Goal: Task Accomplishment & Management: Complete application form

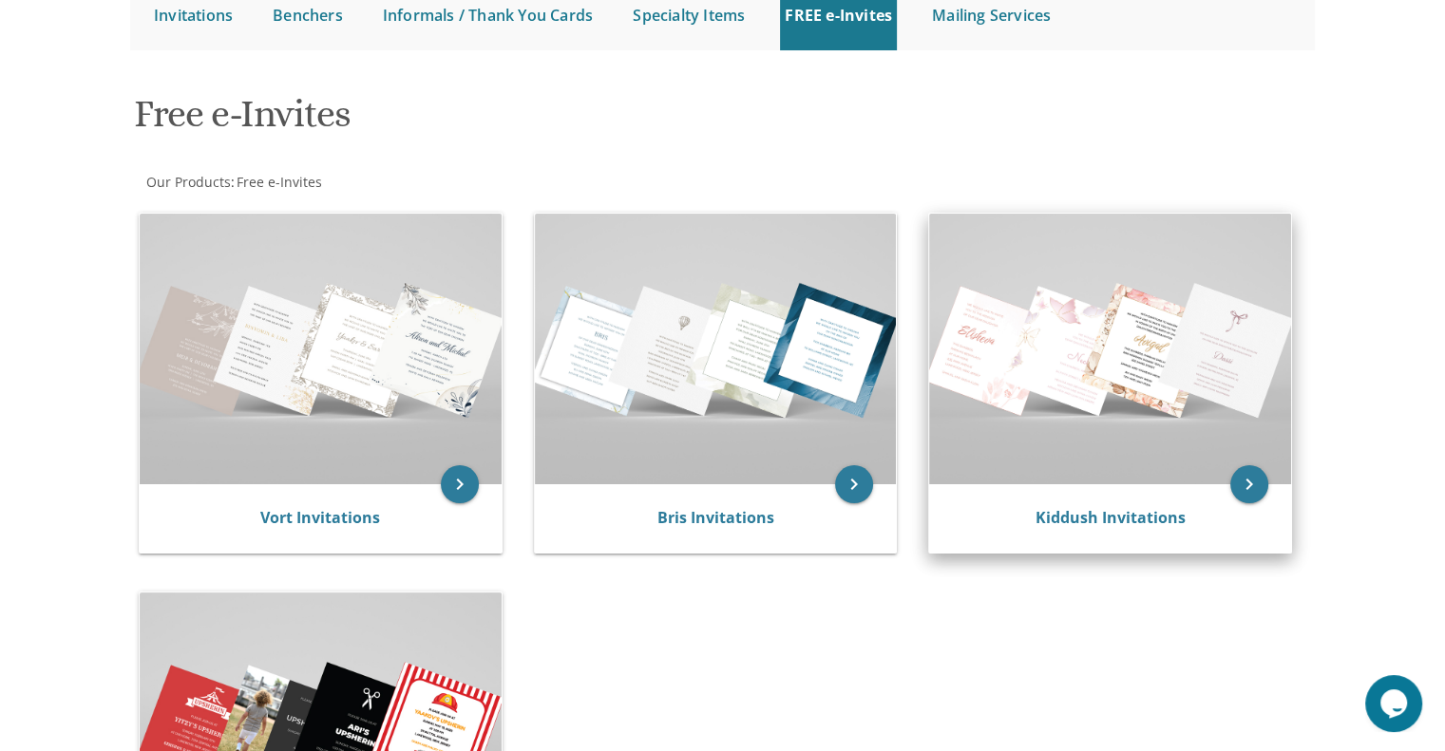
click at [1038, 458] on img at bounding box center [1110, 349] width 362 height 271
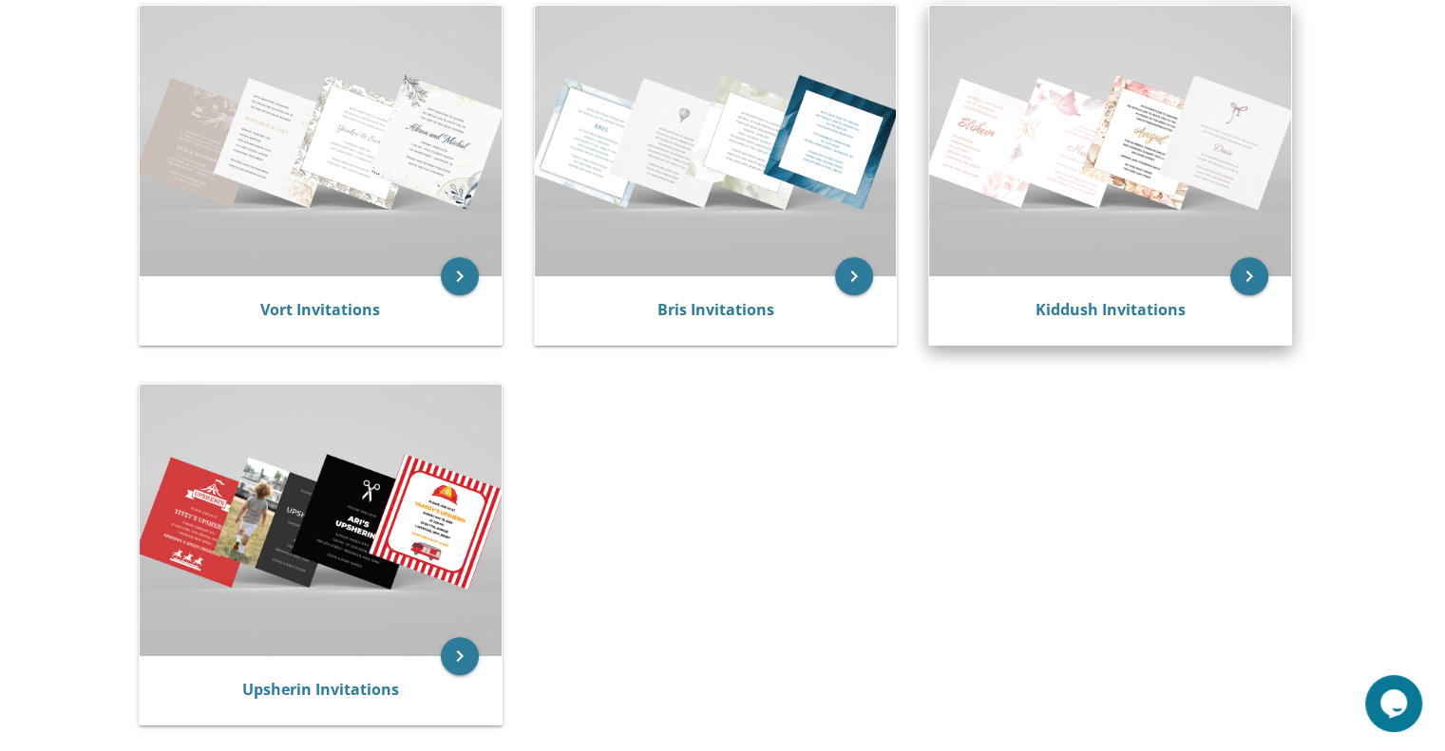
scroll to position [423, 0]
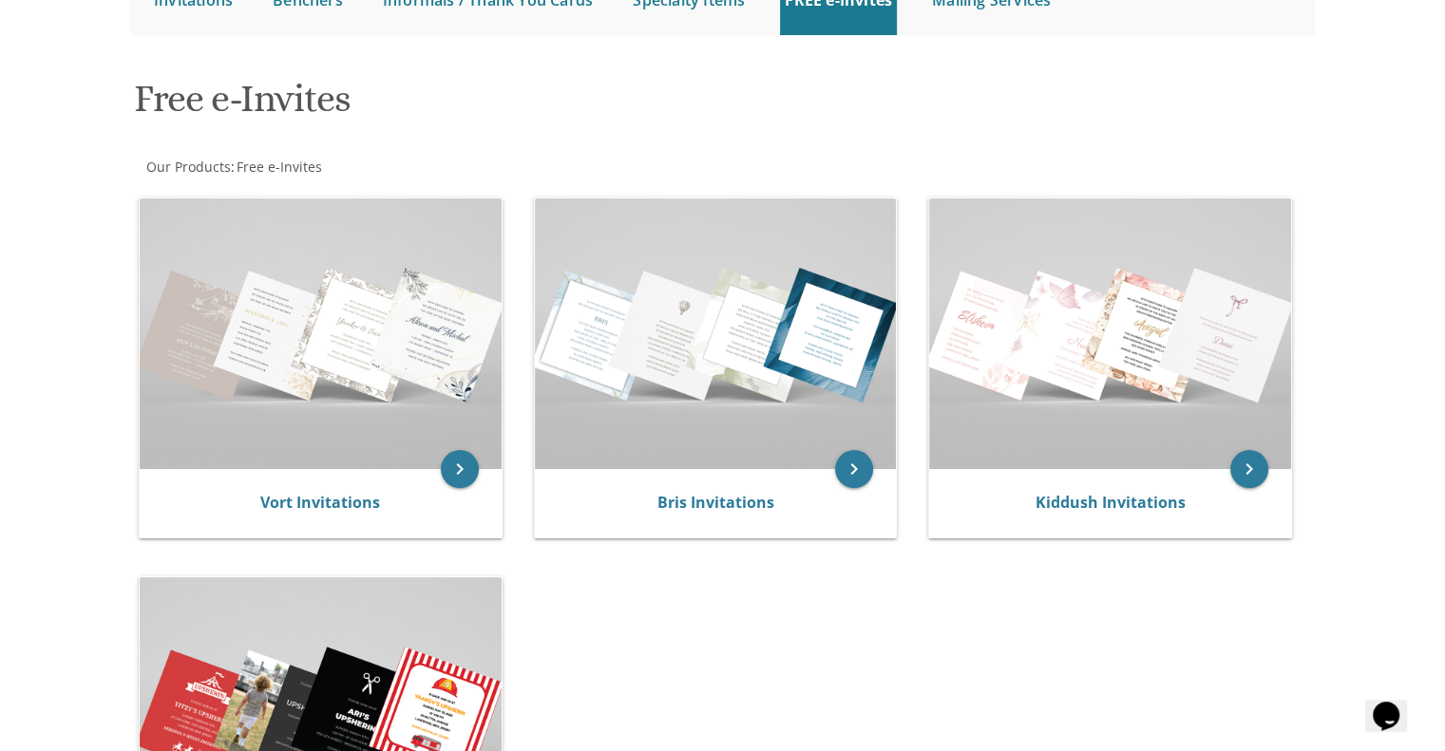
scroll to position [209, 0]
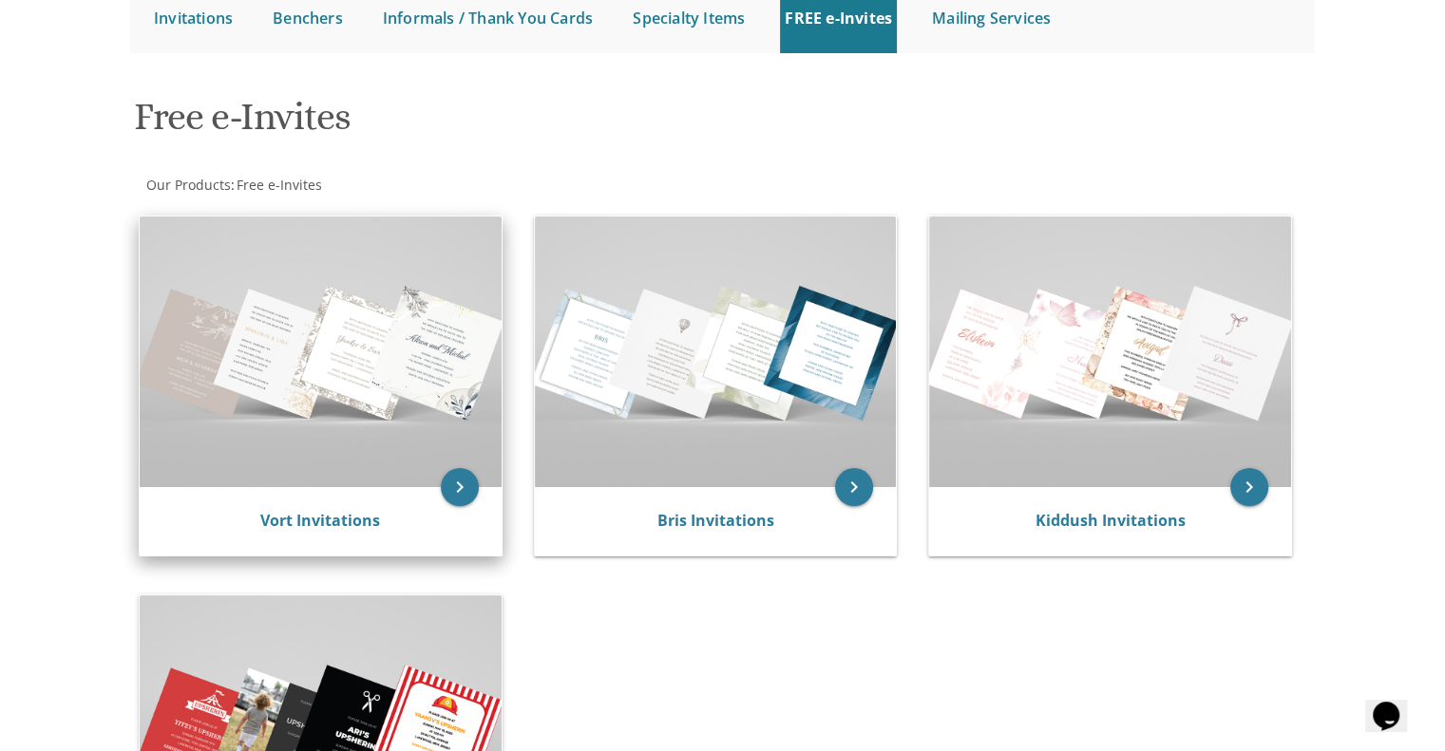
click at [406, 463] on img at bounding box center [321, 352] width 362 height 271
click at [419, 483] on img at bounding box center [321, 352] width 362 height 271
click at [465, 491] on icon "keyboard_arrow_right" at bounding box center [460, 487] width 38 height 38
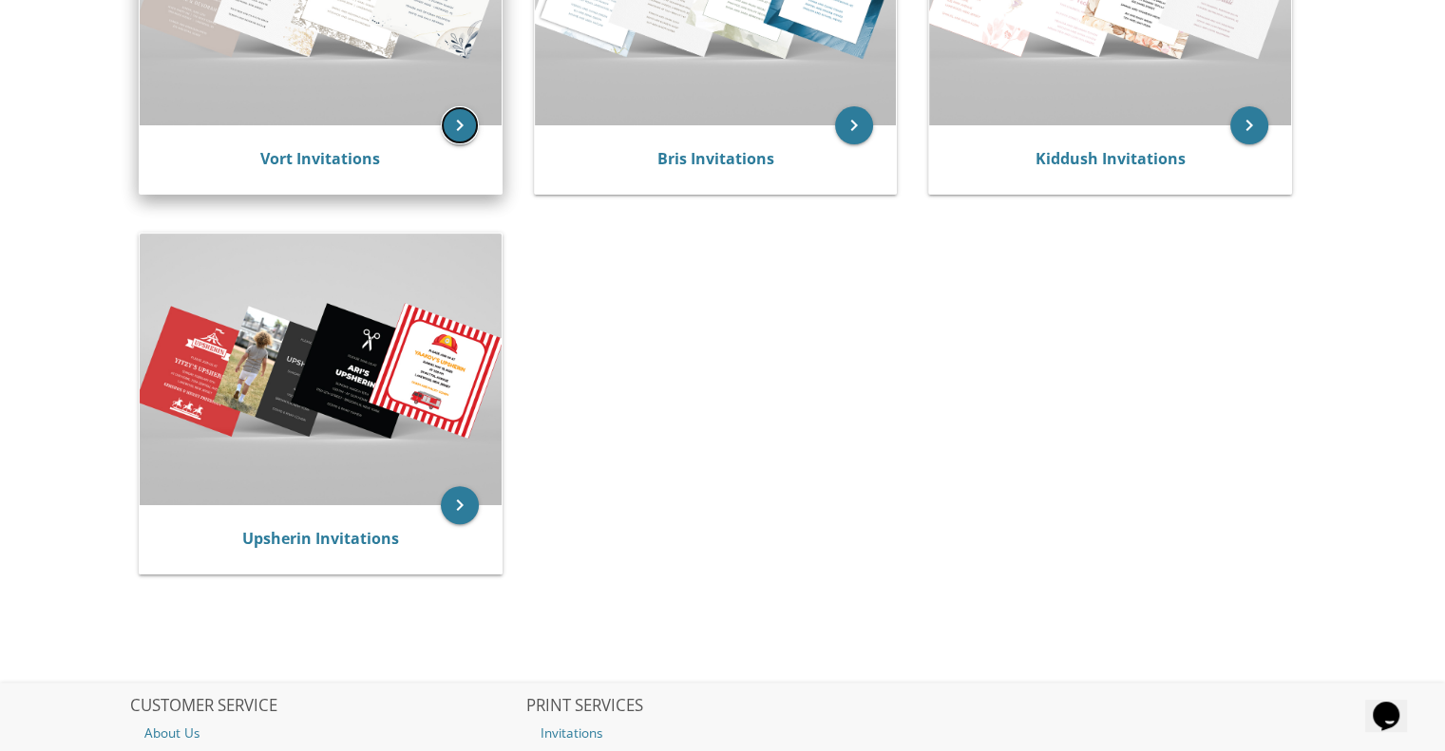
scroll to position [588, 0]
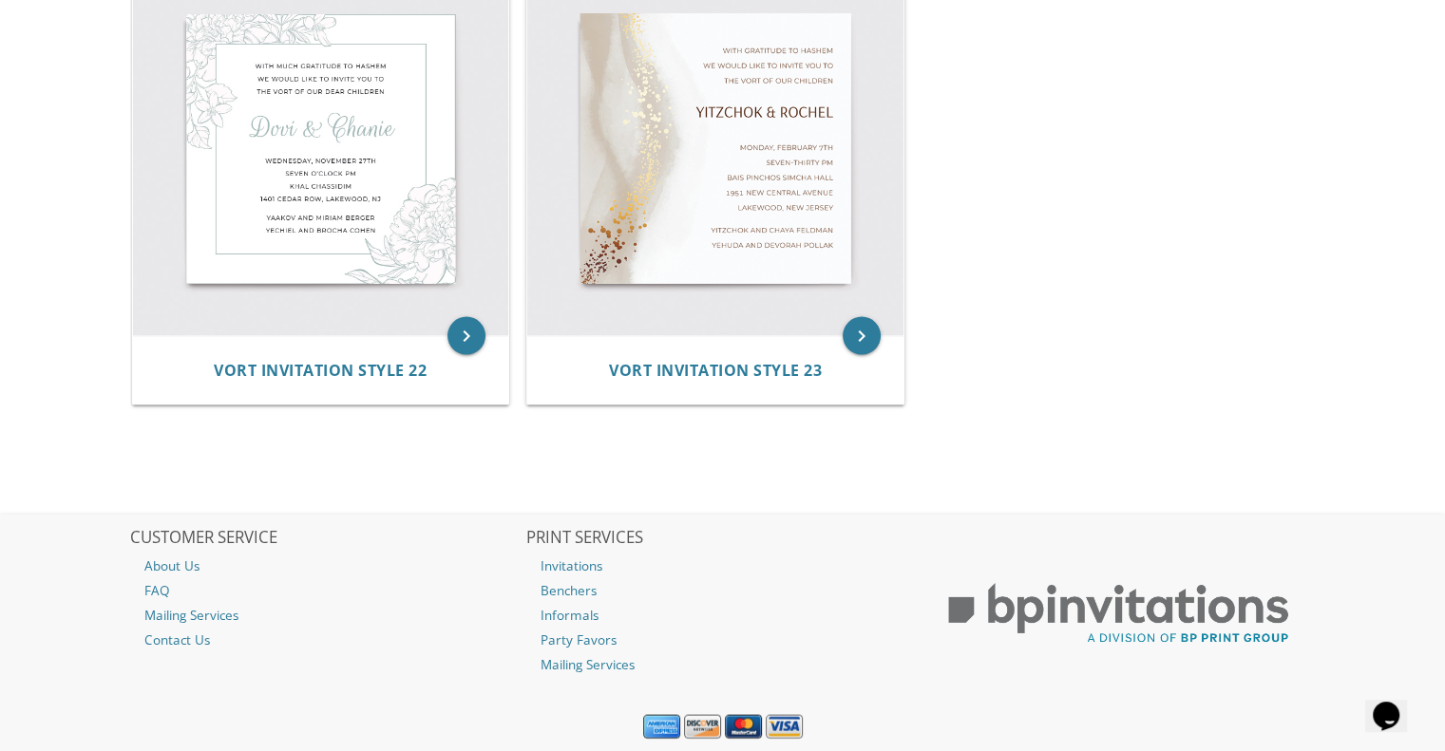
scroll to position [3802, 0]
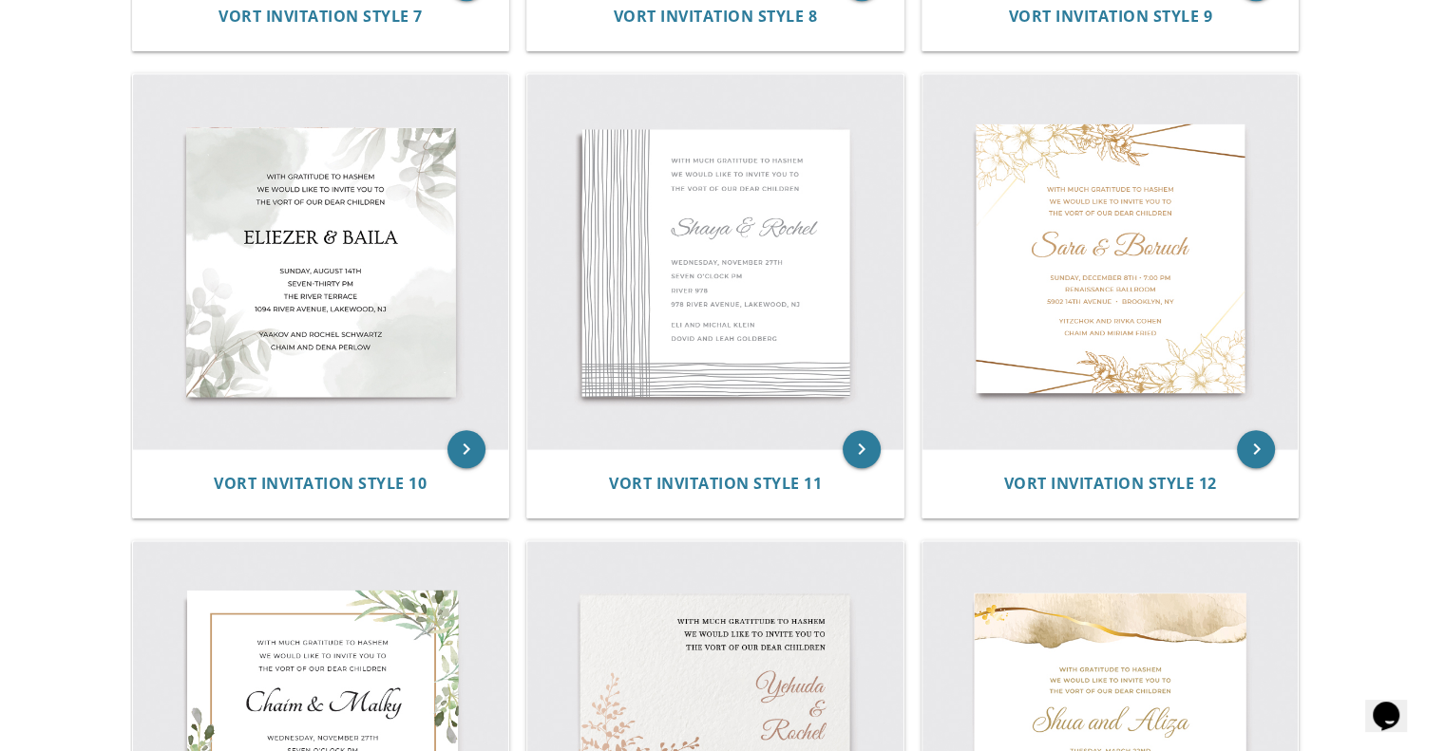
scroll to position [1741, 0]
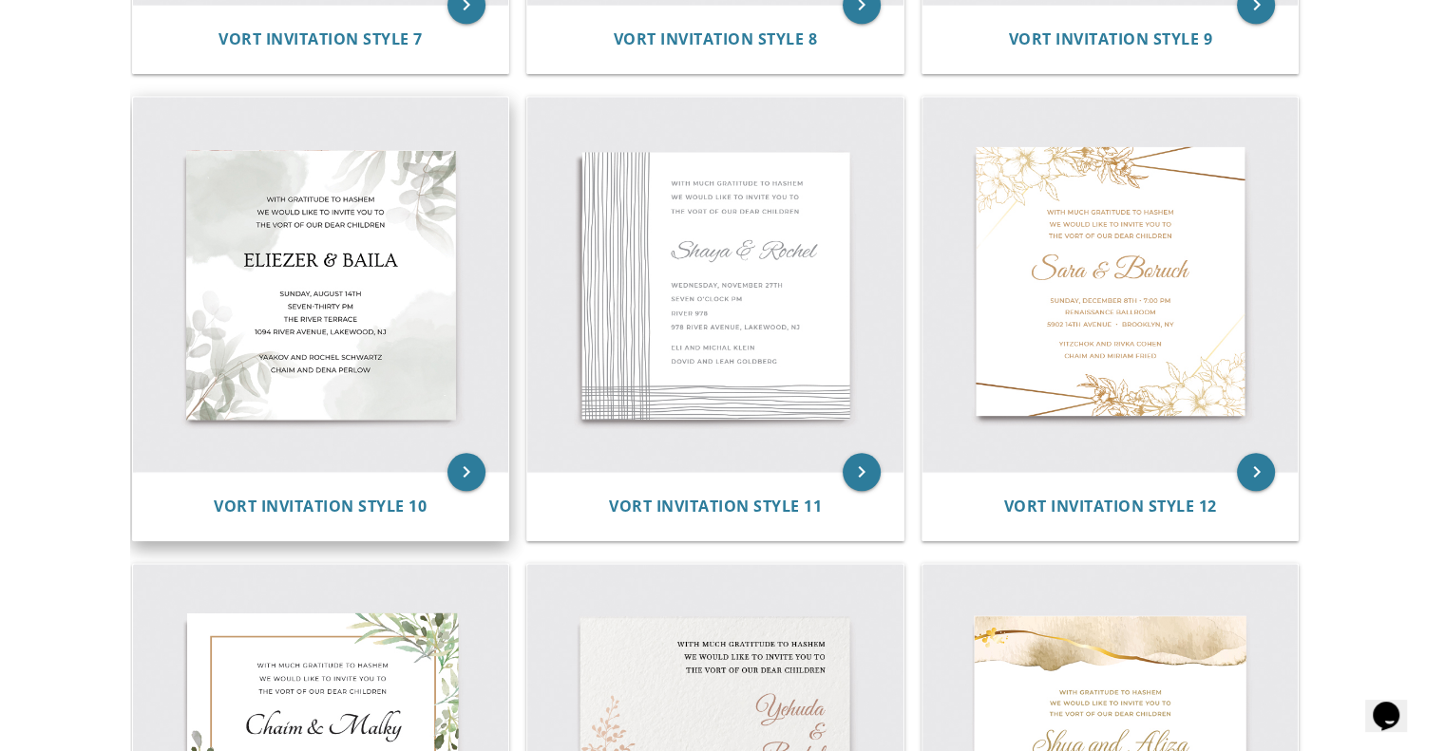
click at [343, 434] on img at bounding box center [321, 285] width 376 height 376
click at [346, 458] on img at bounding box center [321, 285] width 376 height 376
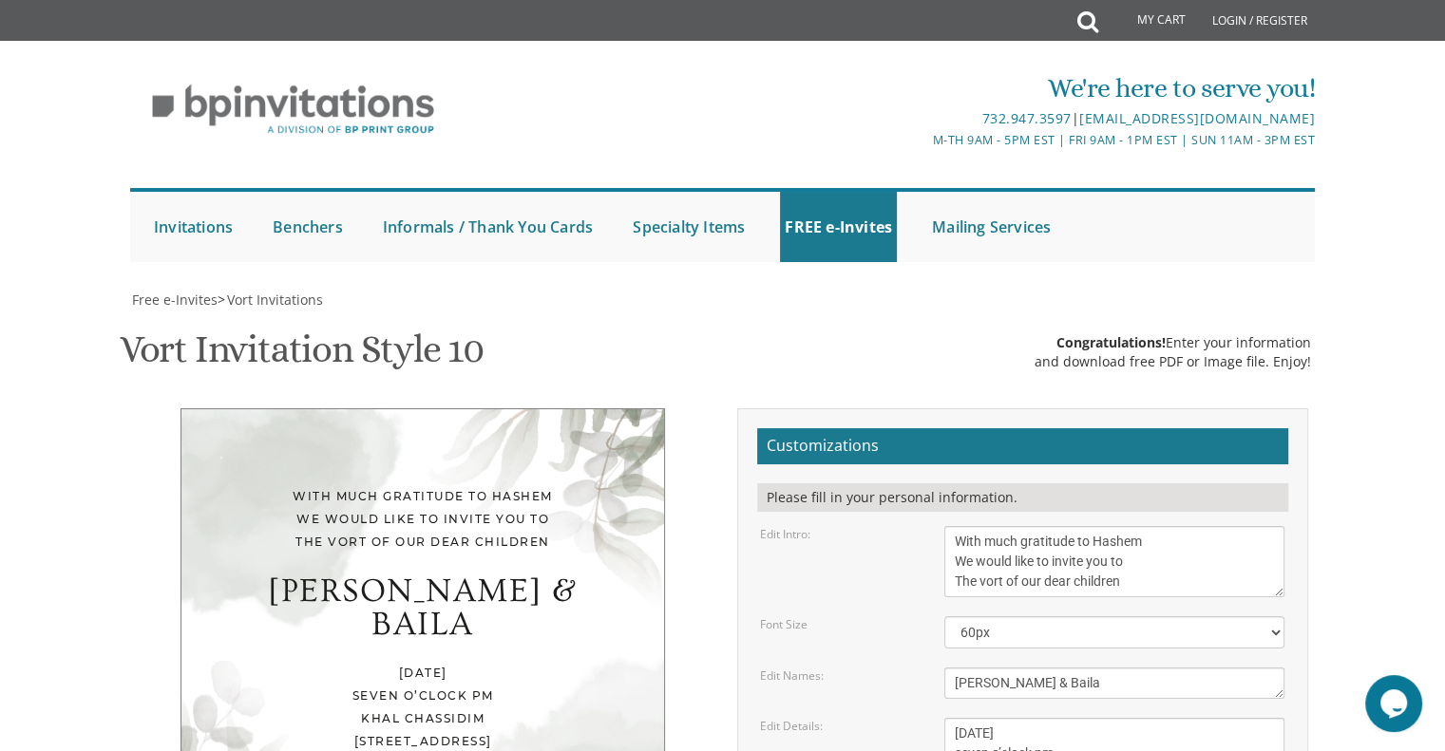
click at [1366, 713] on div "Opens Chat This icon Opens the chat window." at bounding box center [1393, 704] width 57 height 30
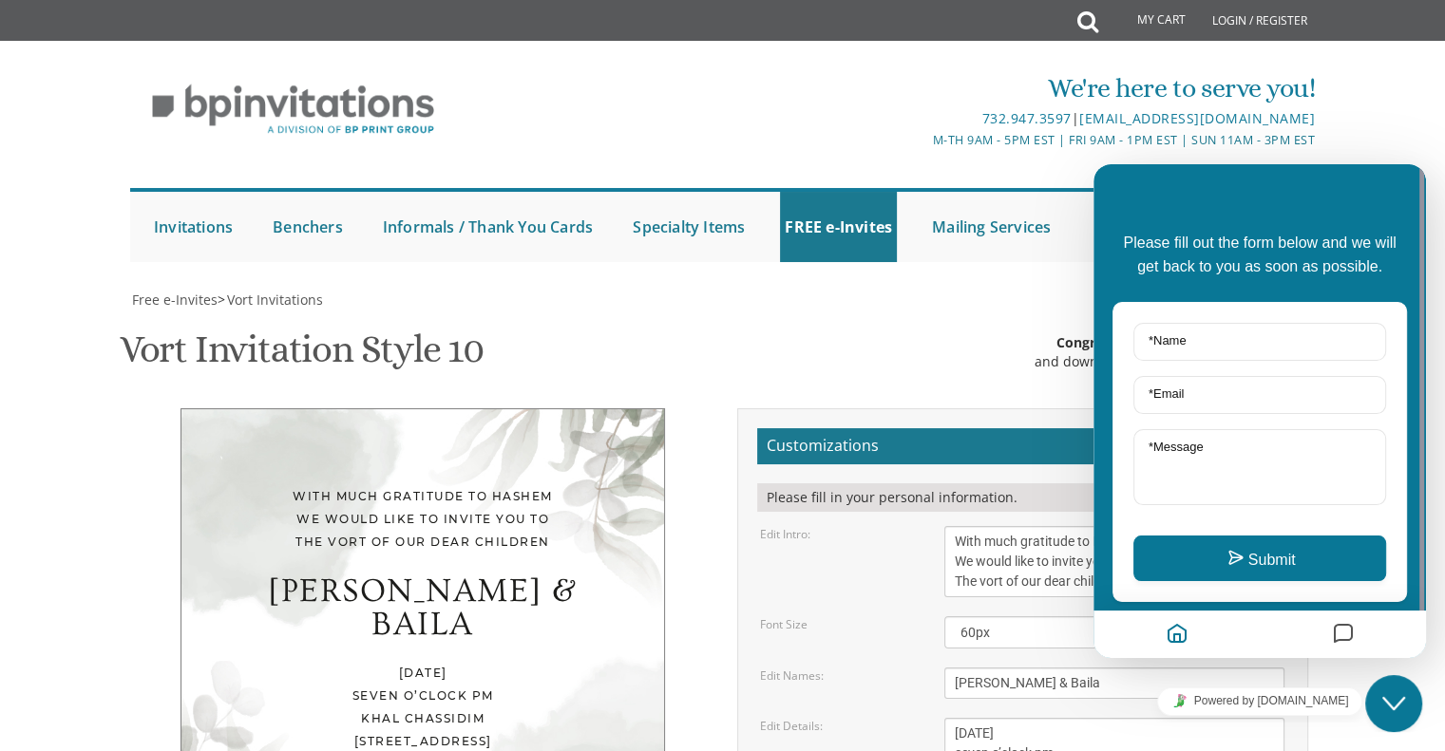
click at [1404, 142] on div "We're here to serve you! 732.947.3597 | invitations@bpprintgroup.com M-Th 9am -…" at bounding box center [722, 160] width 1445 height 221
click at [1422, 166] on div at bounding box center [1421, 392] width 5 height 457
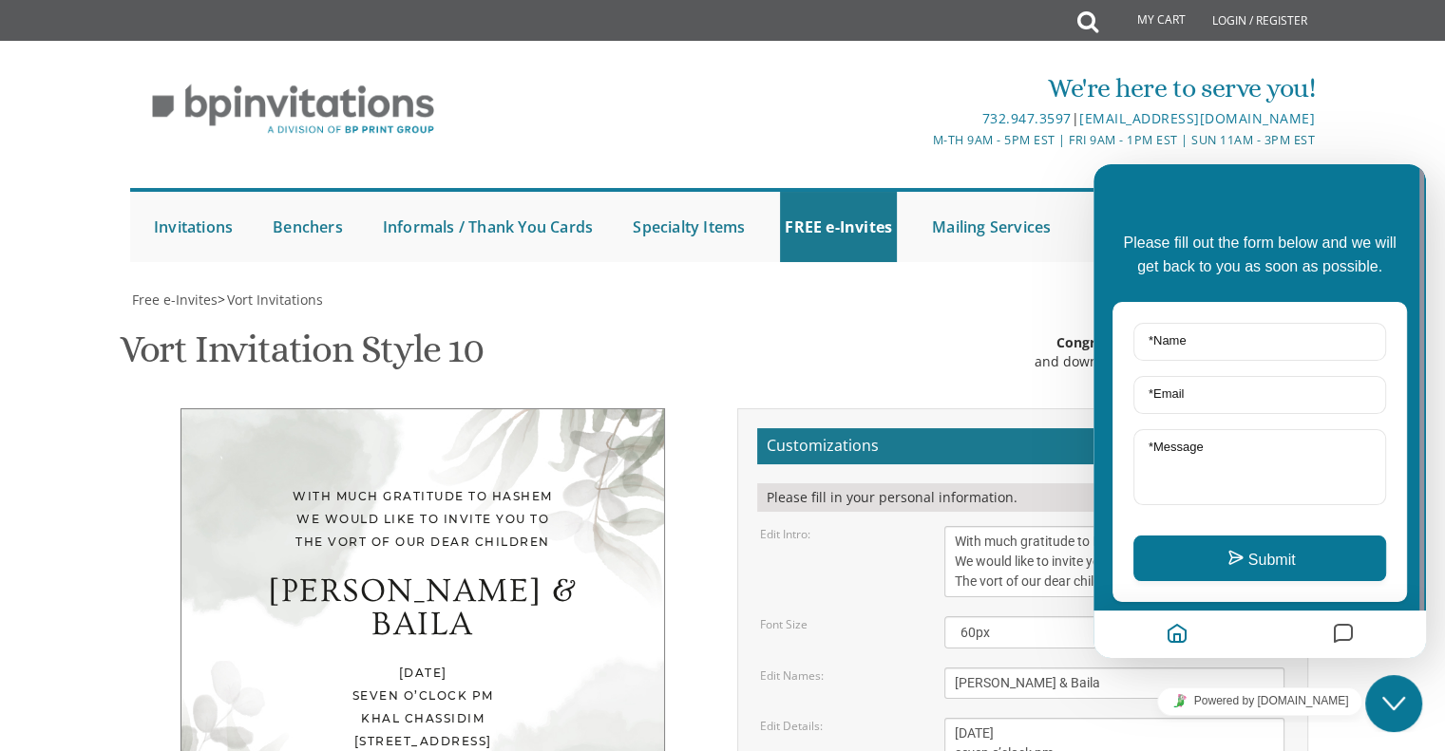
click at [1383, 136] on div "We're here to serve you! 732.947.3597 | invitations@bpprintgroup.com M-Th 9am -…" at bounding box center [722, 160] width 1445 height 221
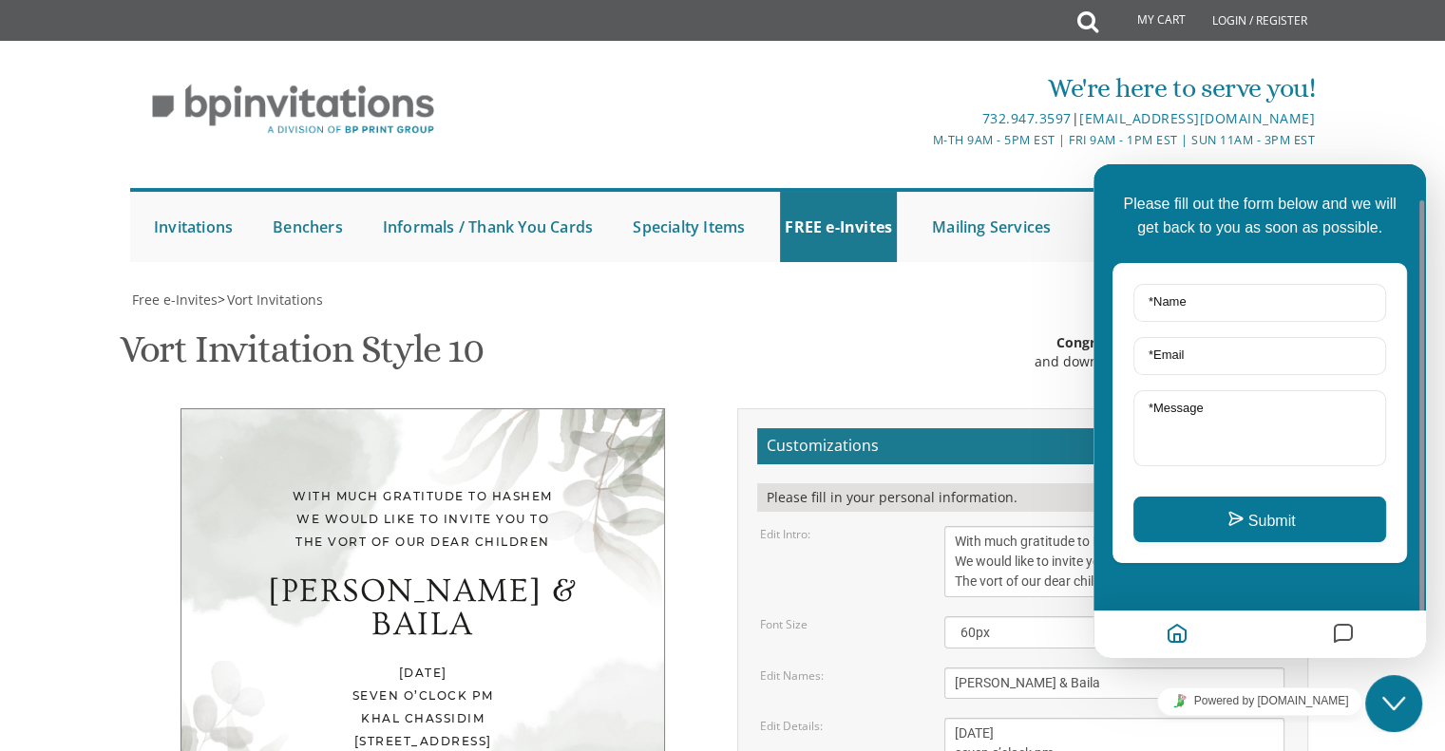
click at [1418, 164] on div at bounding box center [1419, 411] width 14 height 494
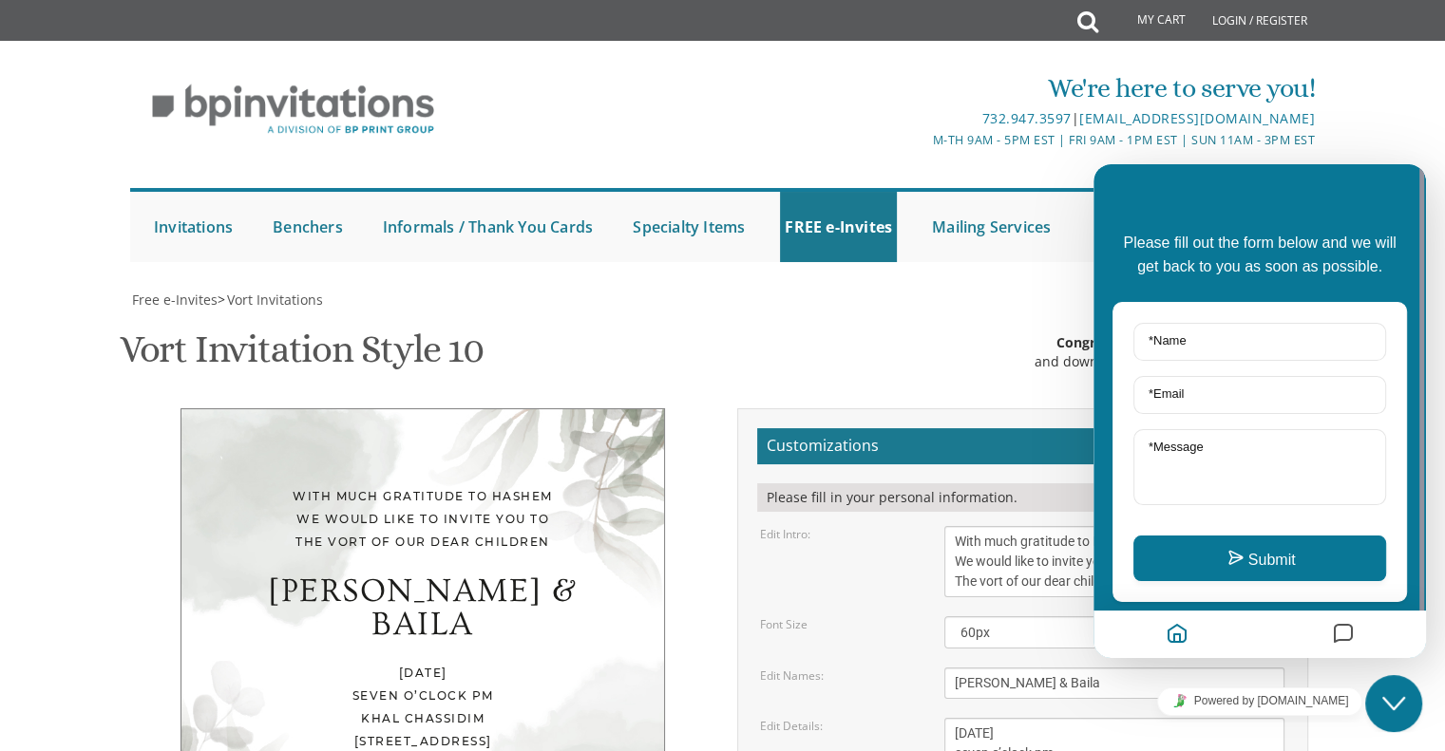
click at [1372, 105] on div "We're here to serve you! 732.947.3597 | invitations@bpprintgroup.com M-Th 9am -…" at bounding box center [722, 160] width 1445 height 221
click at [1365, 121] on div "We're here to serve you! 732.947.3597 | invitations@bpprintgroup.com M-Th 9am -…" at bounding box center [722, 160] width 1445 height 221
click at [790, 396] on div "Free e-Invites > Vort Invitations Vort Invitation Style 10 SKU: vort10 Congratu…" at bounding box center [722, 750] width 1185 height 918
click at [779, 403] on div "Free e-Invites > Vort Invitations Vort Invitation Style 10 SKU: vort10 Congratu…" at bounding box center [722, 750] width 1185 height 918
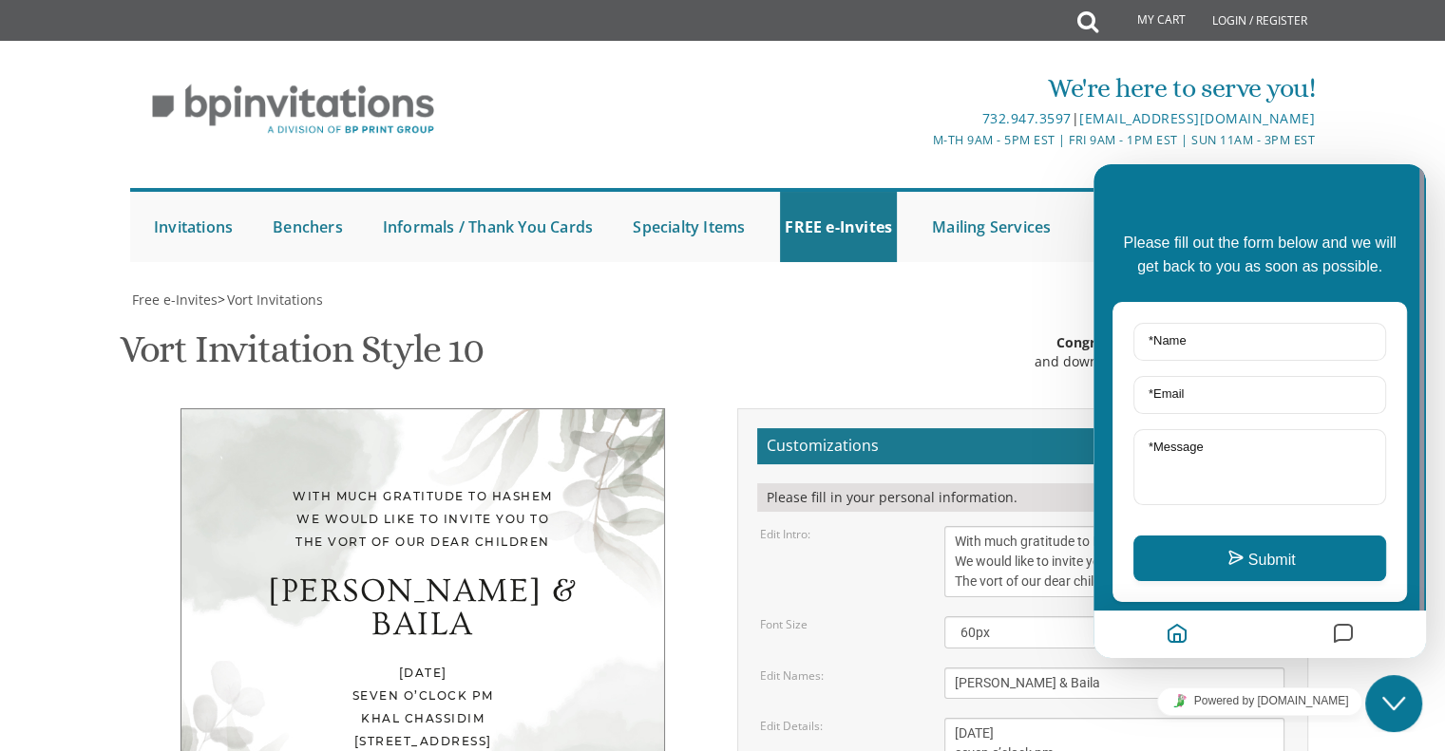
click at [1318, 152] on div "We're here to serve you! 732.947.3597 | invitations@bpprintgroup.com M-Th 9am -…" at bounding box center [723, 166] width 1216 height 212
click at [673, 376] on div "Vort Invitation Style 10 SKU: vort10 Congratulations! Enter your information an…" at bounding box center [723, 351] width 1206 height 75
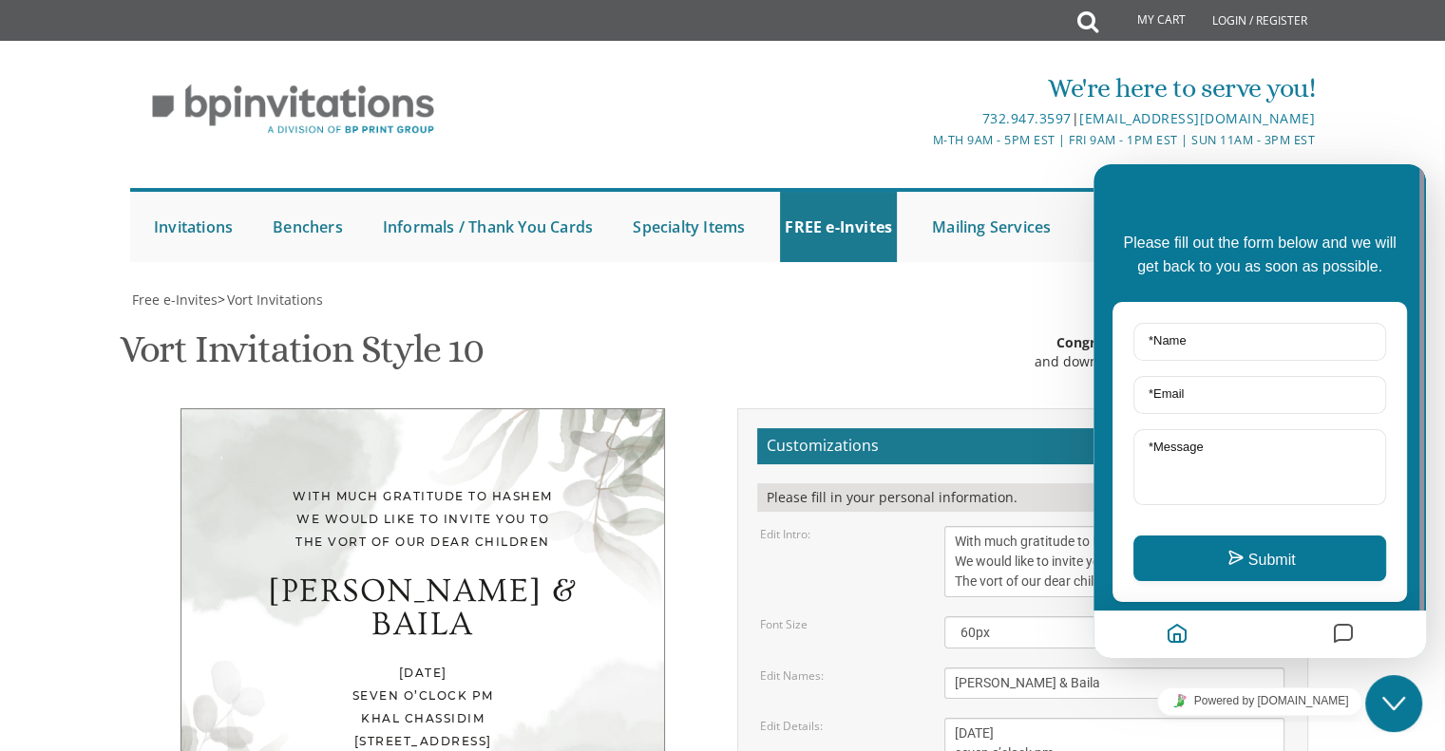
click at [1398, 95] on div "We're here to serve you! 732.947.3597 | invitations@bpprintgroup.com M-Th 9am -…" at bounding box center [722, 160] width 1445 height 221
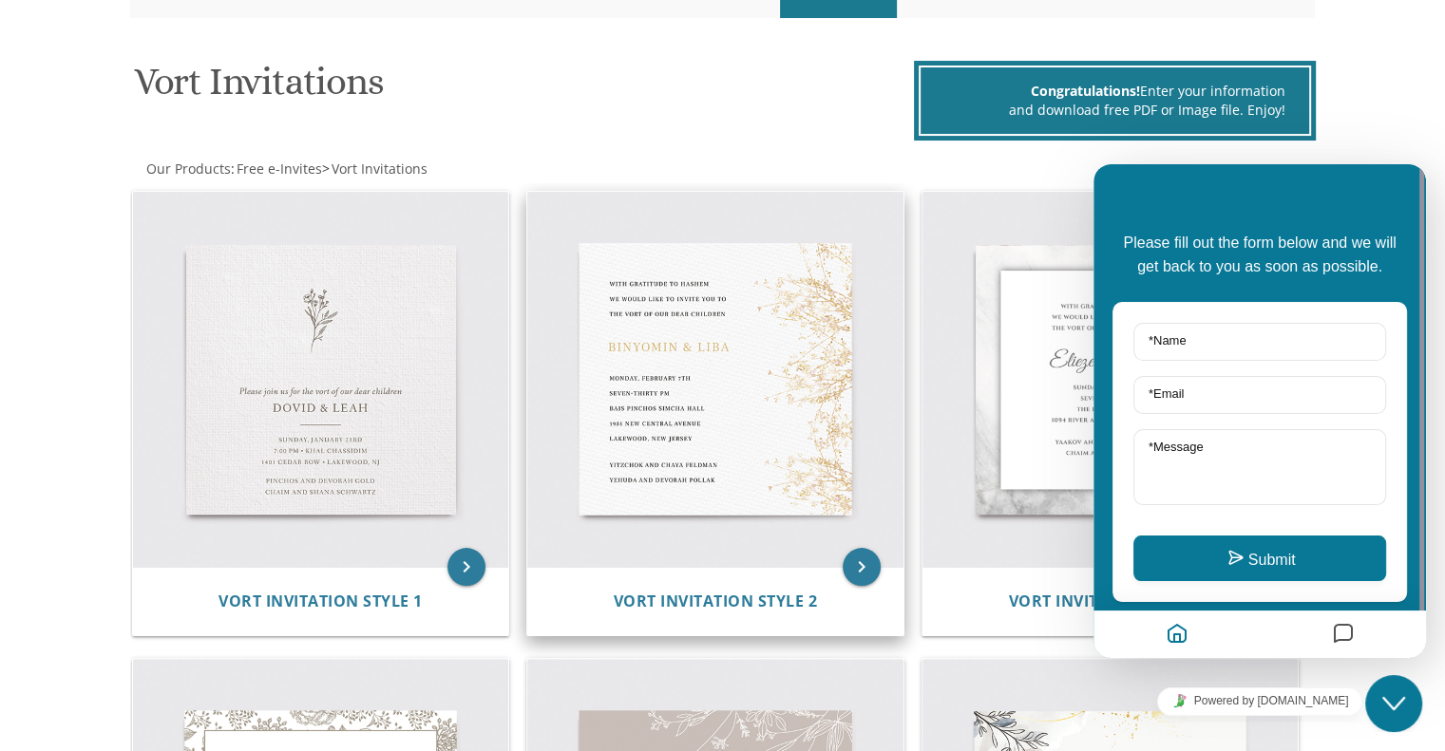
scroll to position [247, 0]
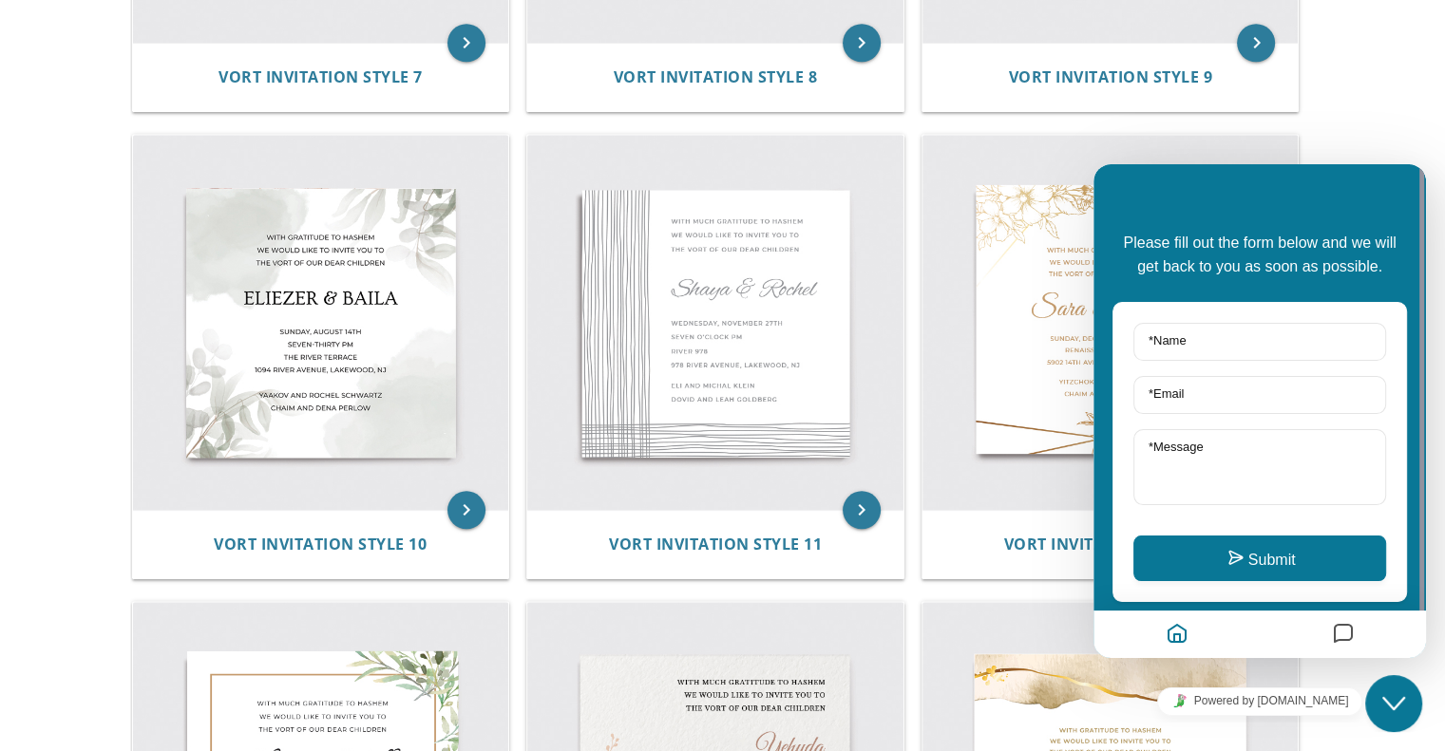
scroll to position [1704, 0]
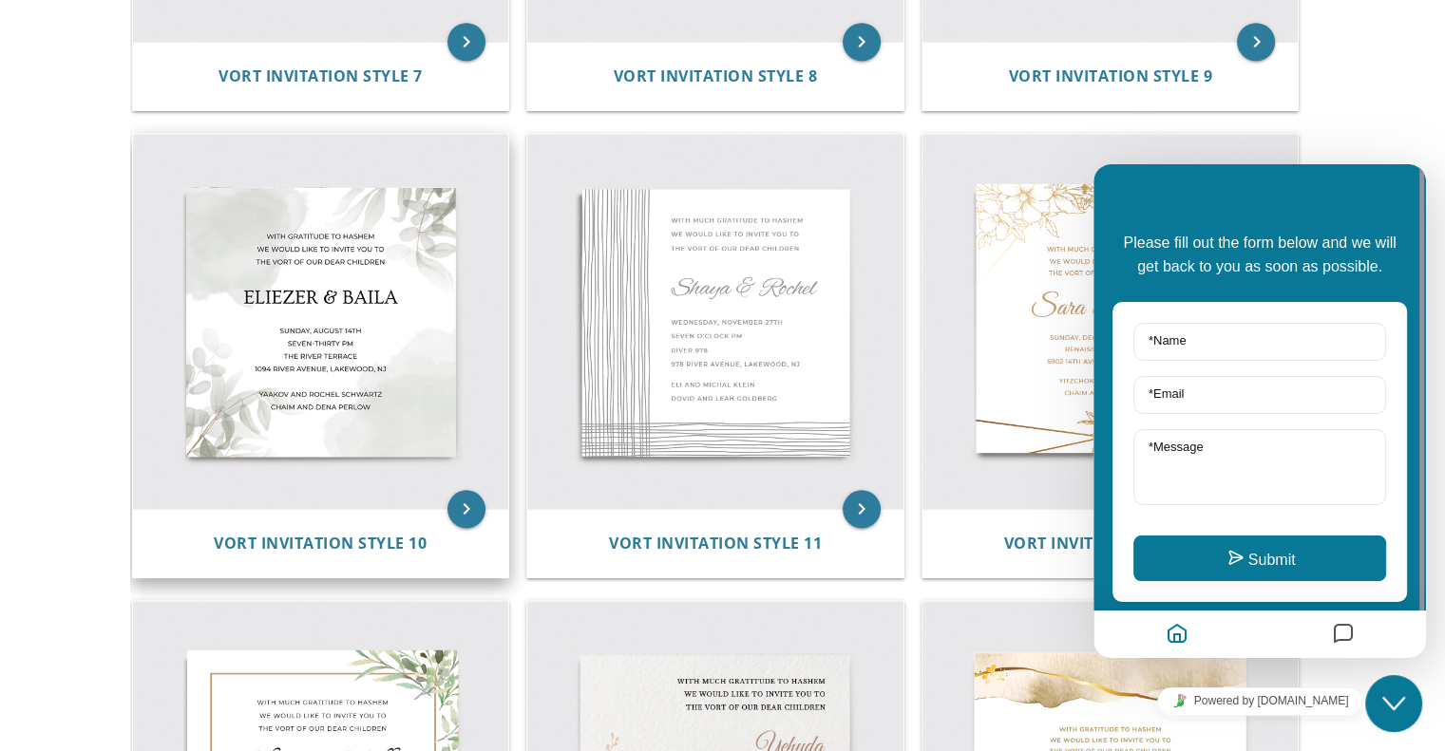
click at [465, 416] on img at bounding box center [321, 322] width 376 height 376
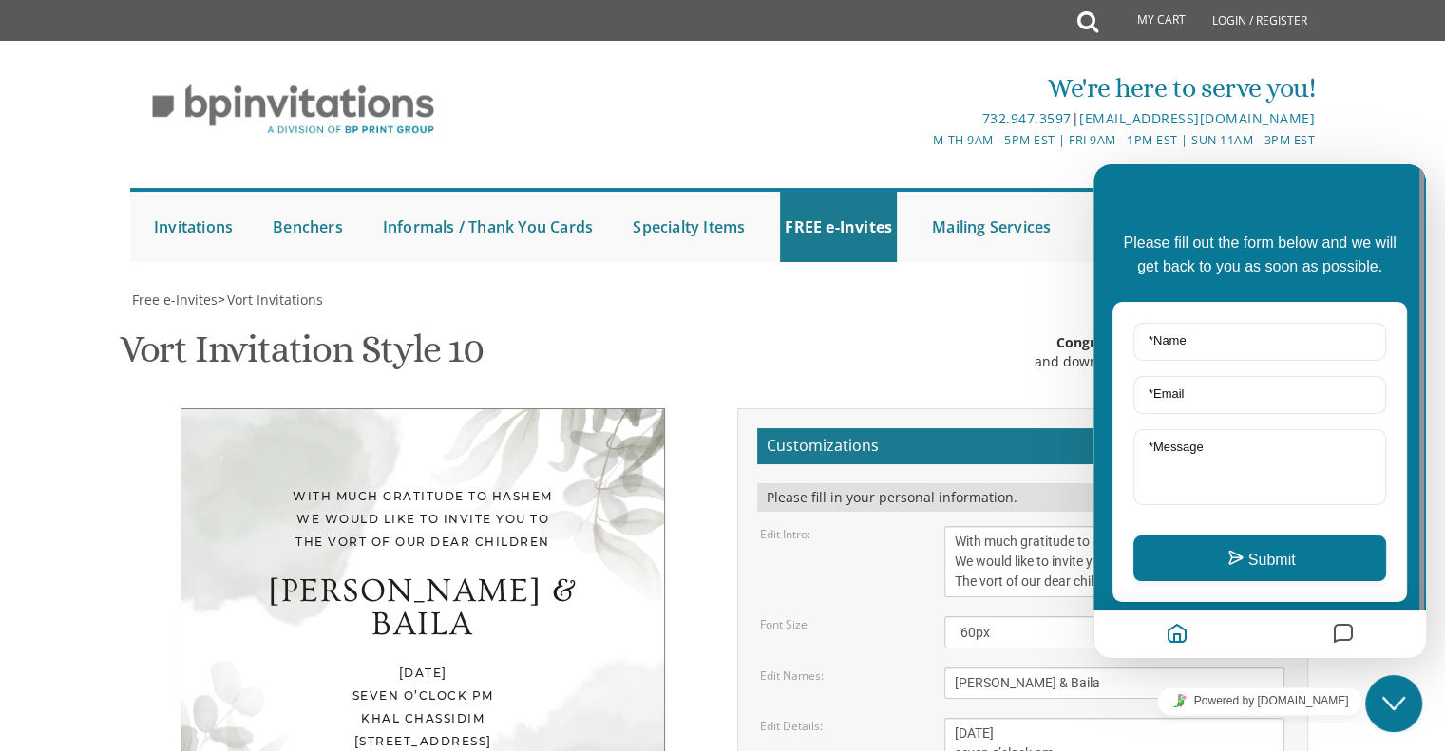
click at [952, 314] on div "Vort Invitation Style 10 SKU: vort10 Congratulations! Enter your information an…" at bounding box center [723, 351] width 1206 height 75
click at [1033, 526] on textarea "With much gratitude to Hashem We would like to invite you to The vort of our de…" at bounding box center [1114, 561] width 340 height 71
click at [1217, 341] on input "* Name" at bounding box center [1259, 342] width 253 height 38
click at [1139, 491] on textarea "* Message" at bounding box center [1259, 467] width 253 height 76
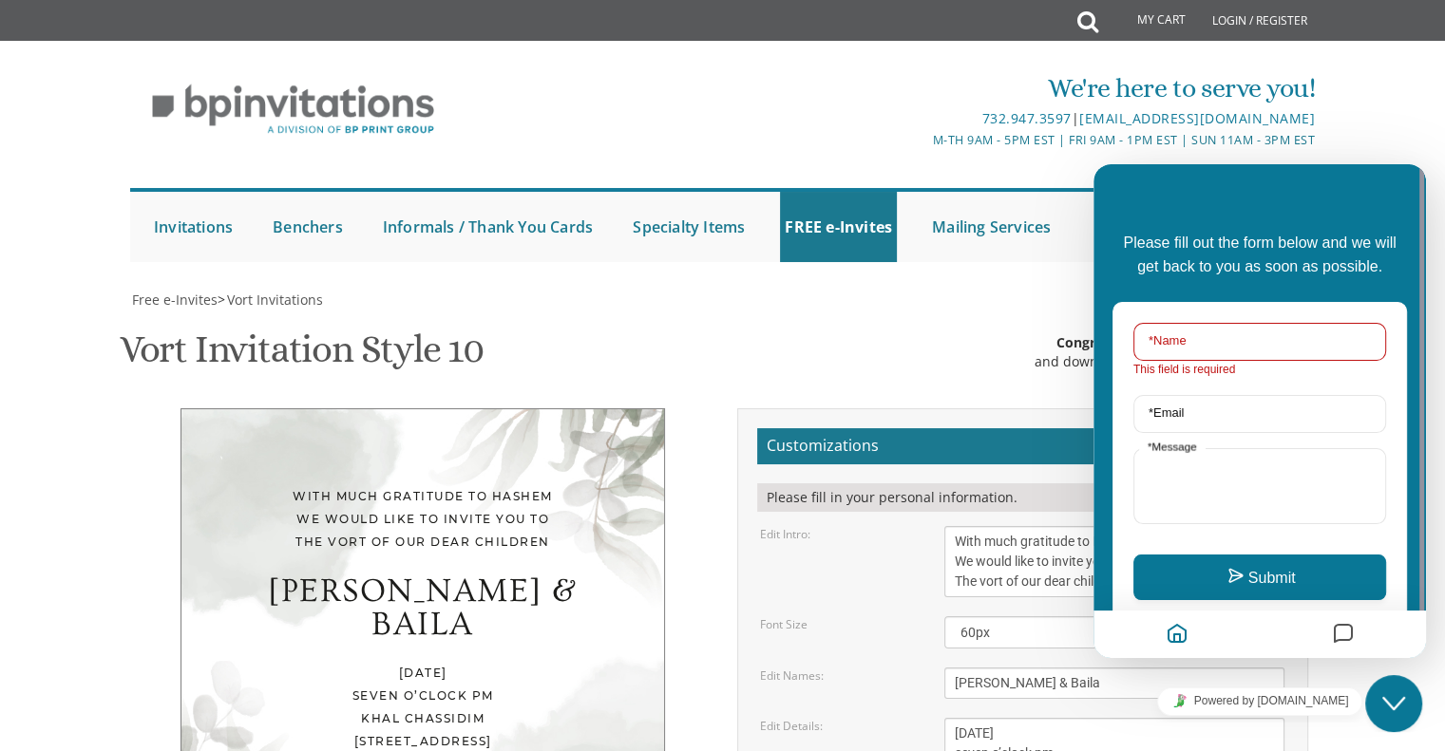
click at [1384, 710] on icon "Close Chat This icon closes the chat window." at bounding box center [1393, 703] width 23 height 23
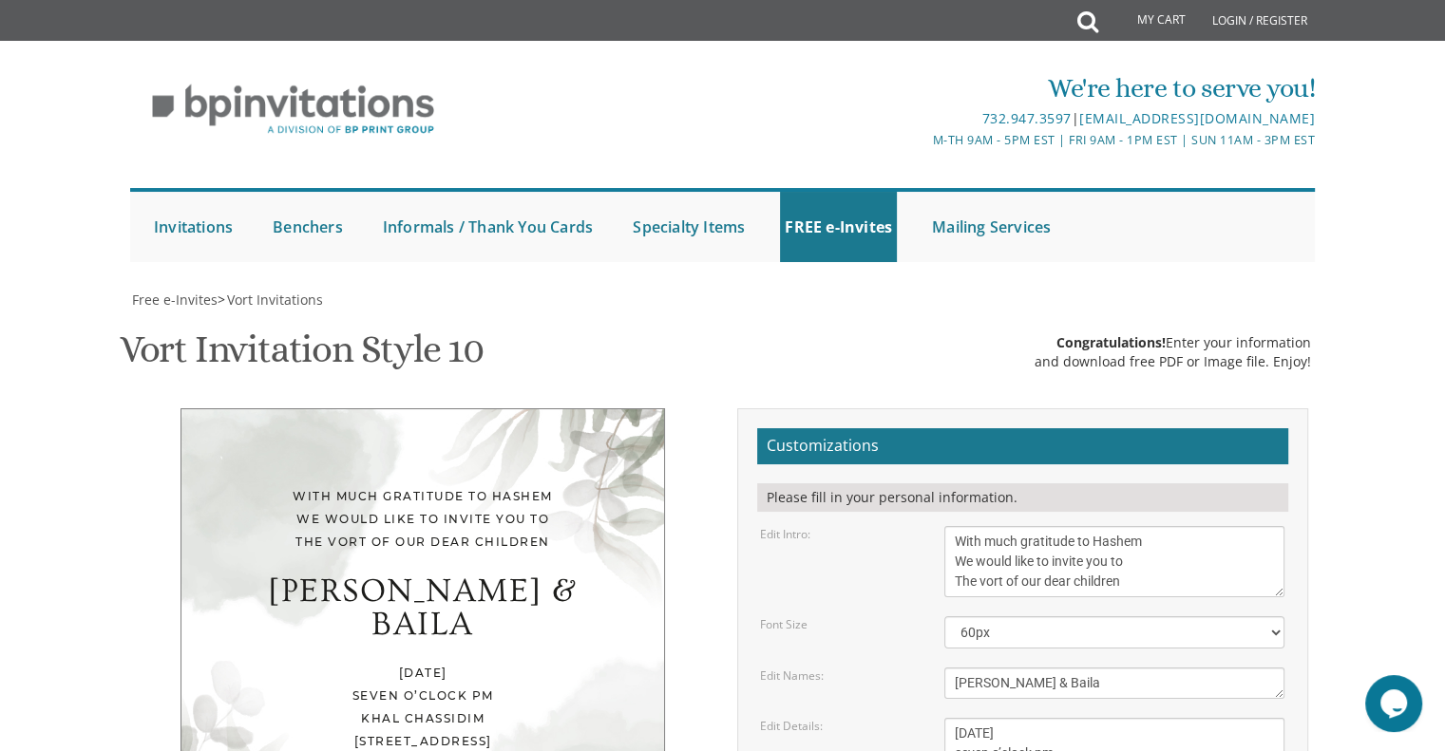
click at [1166, 526] on textarea "With much gratitude to Hashem We would like to invite you to The vort of our de…" at bounding box center [1114, 561] width 340 height 71
drag, startPoint x: 1145, startPoint y: 355, endPoint x: 942, endPoint y: 351, distance: 202.4
click at [942, 526] on div "With much gratitude to Hashem We would like to invite you to The vort of our de…" at bounding box center [1114, 561] width 369 height 71
click at [1058, 526] on textarea "With much gratitude to Hashem We would like to invite you to The vort of our de…" at bounding box center [1114, 561] width 340 height 71
click at [1047, 526] on textarea "With much gratitude to Hashem We would like to invite you to The vort of our de…" at bounding box center [1114, 561] width 340 height 71
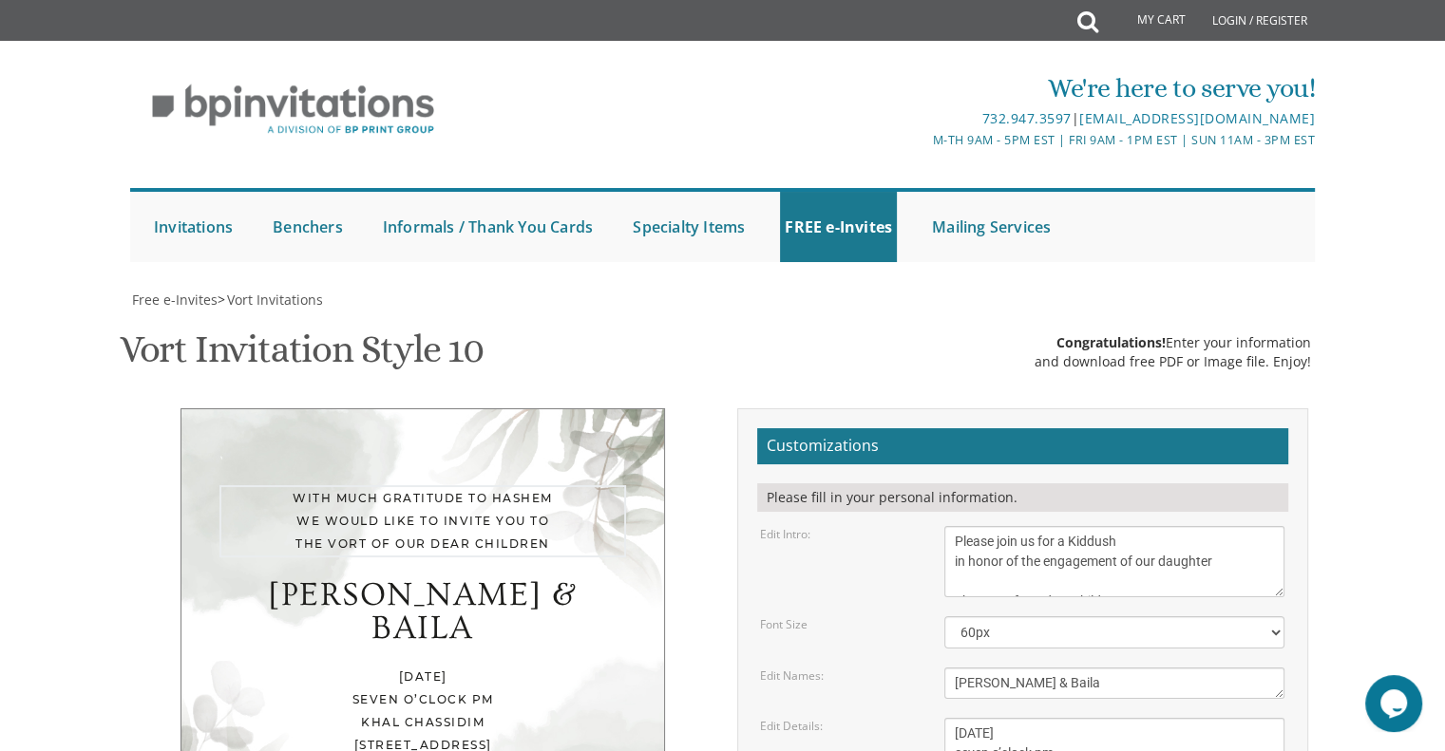
type textarea "Please join us for a Kiddush in honor of the engagement of our daughter The vor…"
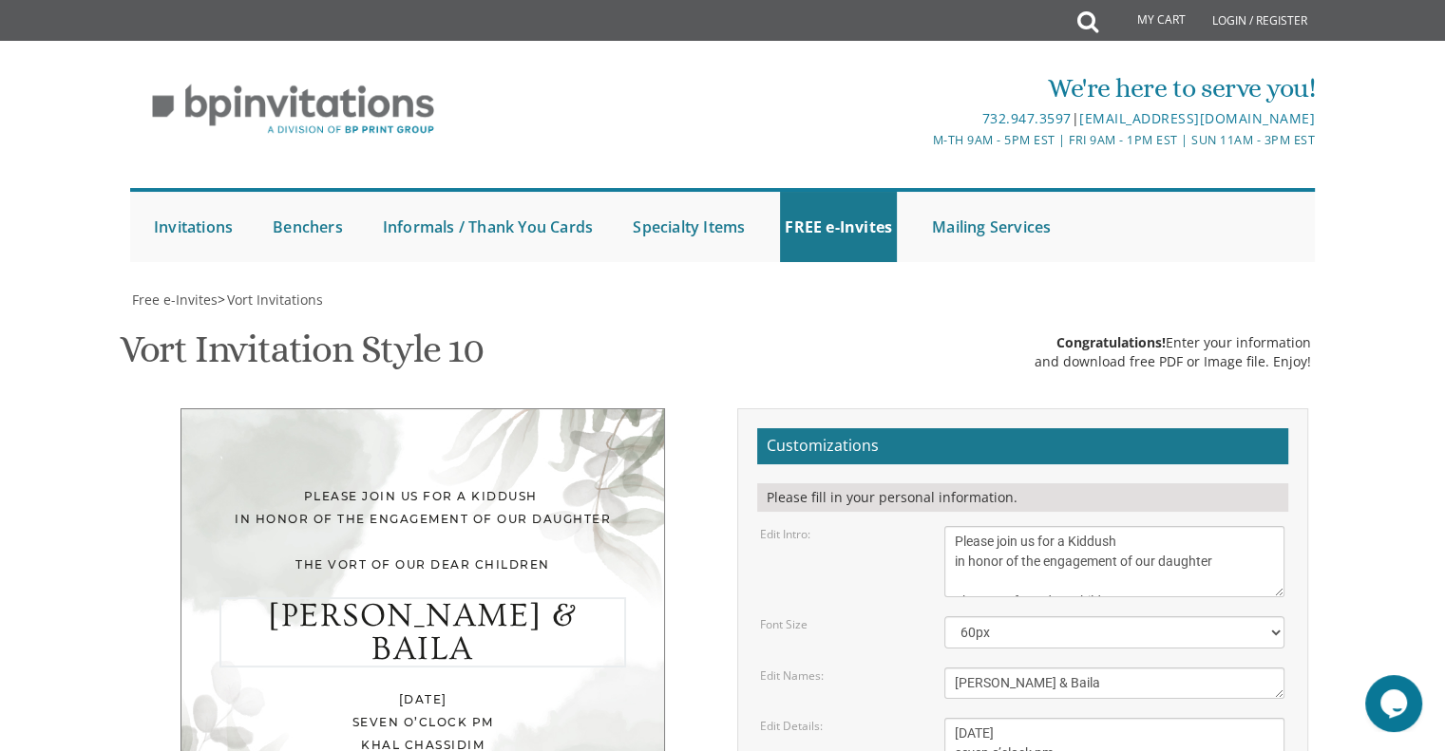
drag, startPoint x: 1045, startPoint y: 459, endPoint x: 935, endPoint y: 453, distance: 110.3
click at [935, 668] on div "[PERSON_NAME] & Baila" at bounding box center [1114, 683] width 369 height 31
type textarea "Rachelli & [PERSON_NAME]"
drag, startPoint x: 1047, startPoint y: 550, endPoint x: 951, endPoint y: 546, distance: 96.0
click at [951, 718] on textarea "[DATE] seven o’clock pm Khal Chassidim [STREET_ADDRESS]" at bounding box center [1114, 763] width 340 height 91
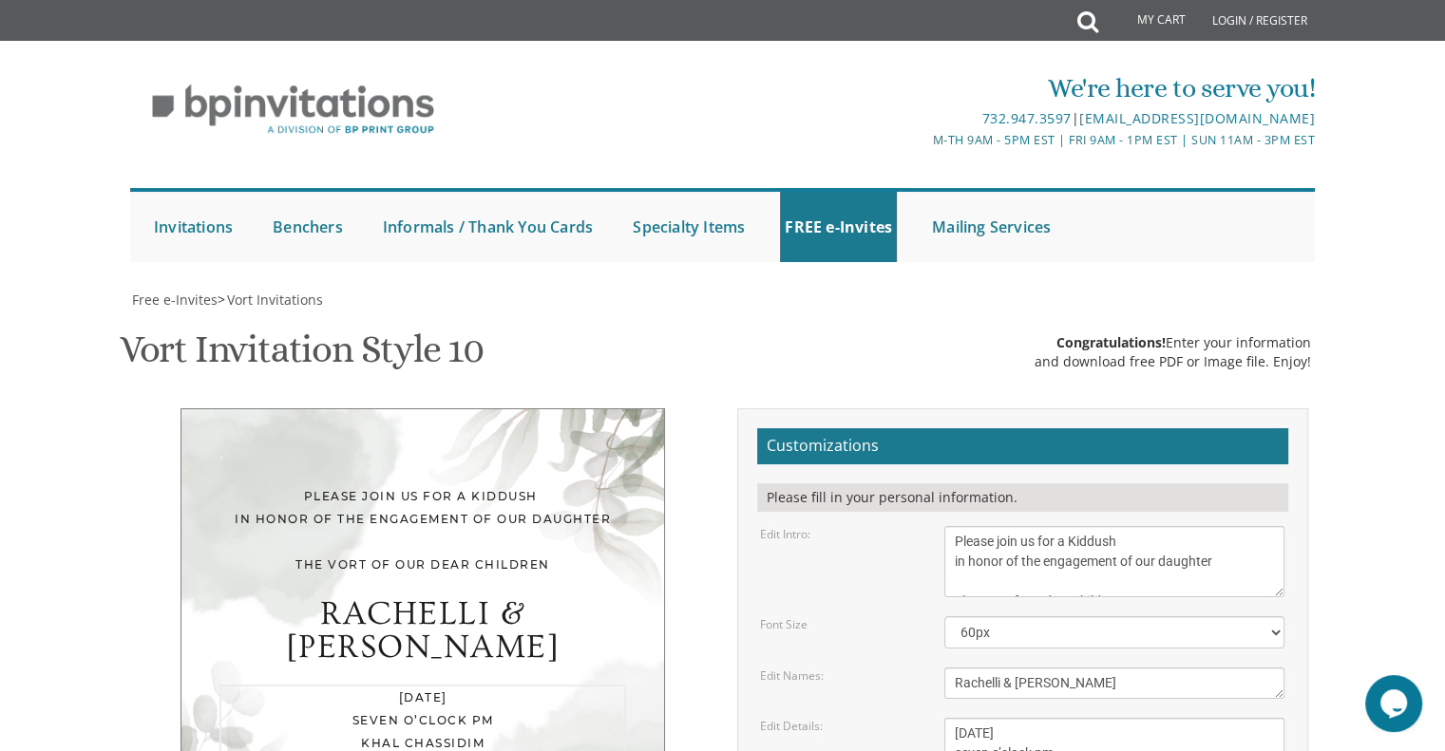
click at [1132, 718] on textarea "[DATE] seven o’clock pm Khal Chassidim [STREET_ADDRESS]" at bounding box center [1114, 763] width 340 height 91
type textarea "[DATE] seven o’clock pm Ahavas Torah [STREET_ADDRESS]"
drag, startPoint x: 1113, startPoint y: 643, endPoint x: 945, endPoint y: 594, distance: 175.2
click at [945, 594] on form "Customizations Please fill in your personal information. Edit Intro: With much …" at bounding box center [1022, 737] width 531 height 619
type textarea "[PERSON_NAME] and [PERSON_NAME]"
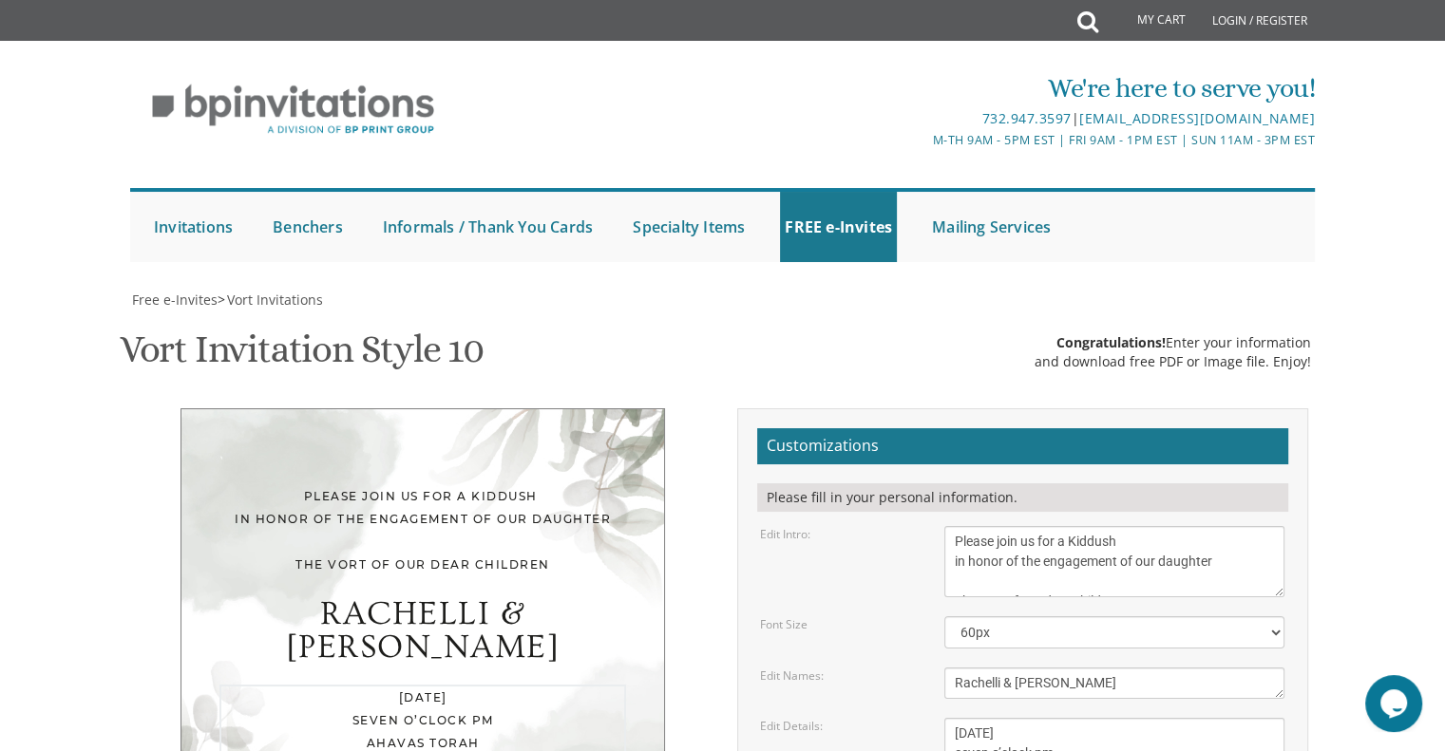
drag, startPoint x: 1072, startPoint y: 527, endPoint x: 925, endPoint y: 530, distance: 146.3
click at [925, 718] on div "Edit Details: [DATE] seven o’clock pm Khal Chassidim [STREET_ADDRESS]" at bounding box center [1022, 763] width 553 height 91
type textarea "[DATE] [GEOGRAPHIC_DATA] [STREET_ADDRESS]"
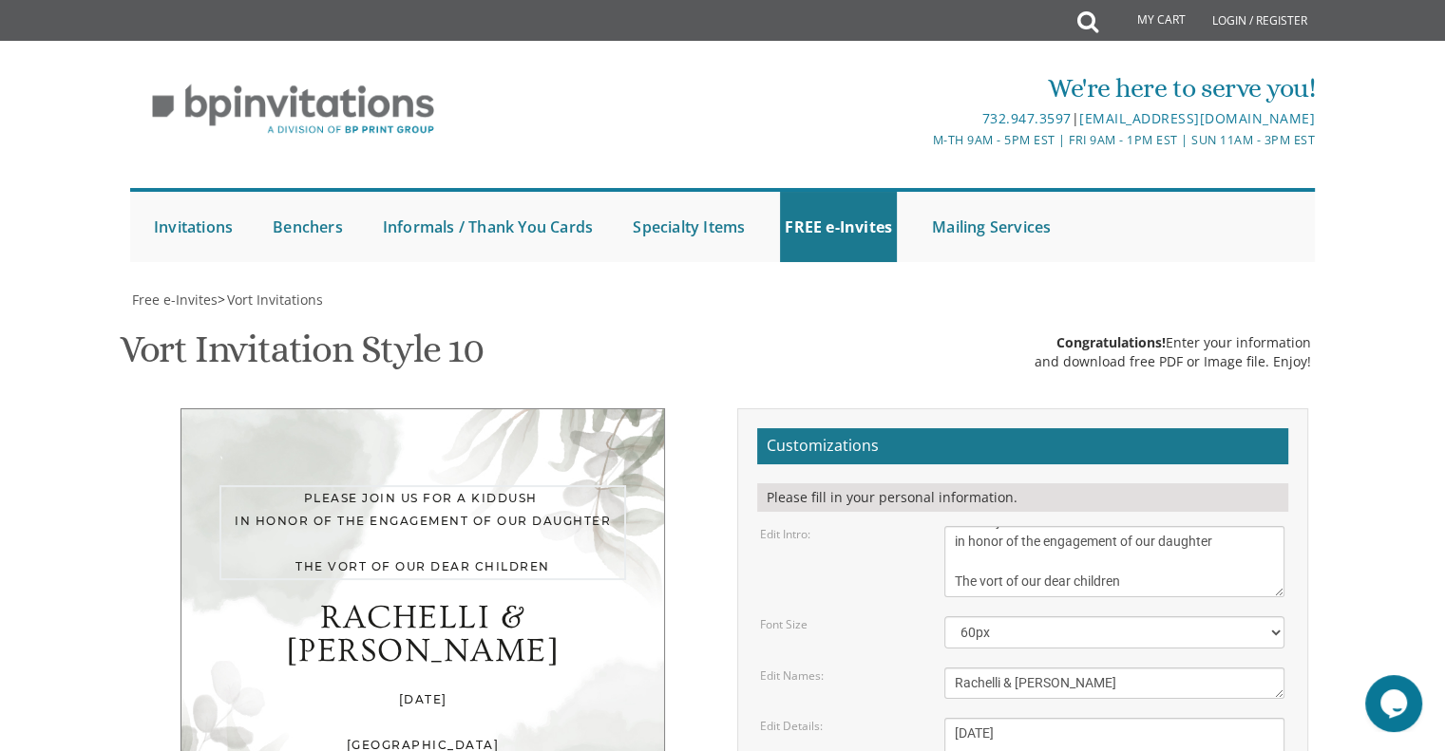
drag, startPoint x: 1132, startPoint y: 357, endPoint x: 901, endPoint y: 363, distance: 231.9
click at [901, 526] on div "Edit Intro: With much gratitude to Hashem We would like to invite you to The vo…" at bounding box center [1022, 561] width 553 height 71
type textarea "Please join us for a Kiddush in honor of the engagement of our daughter"
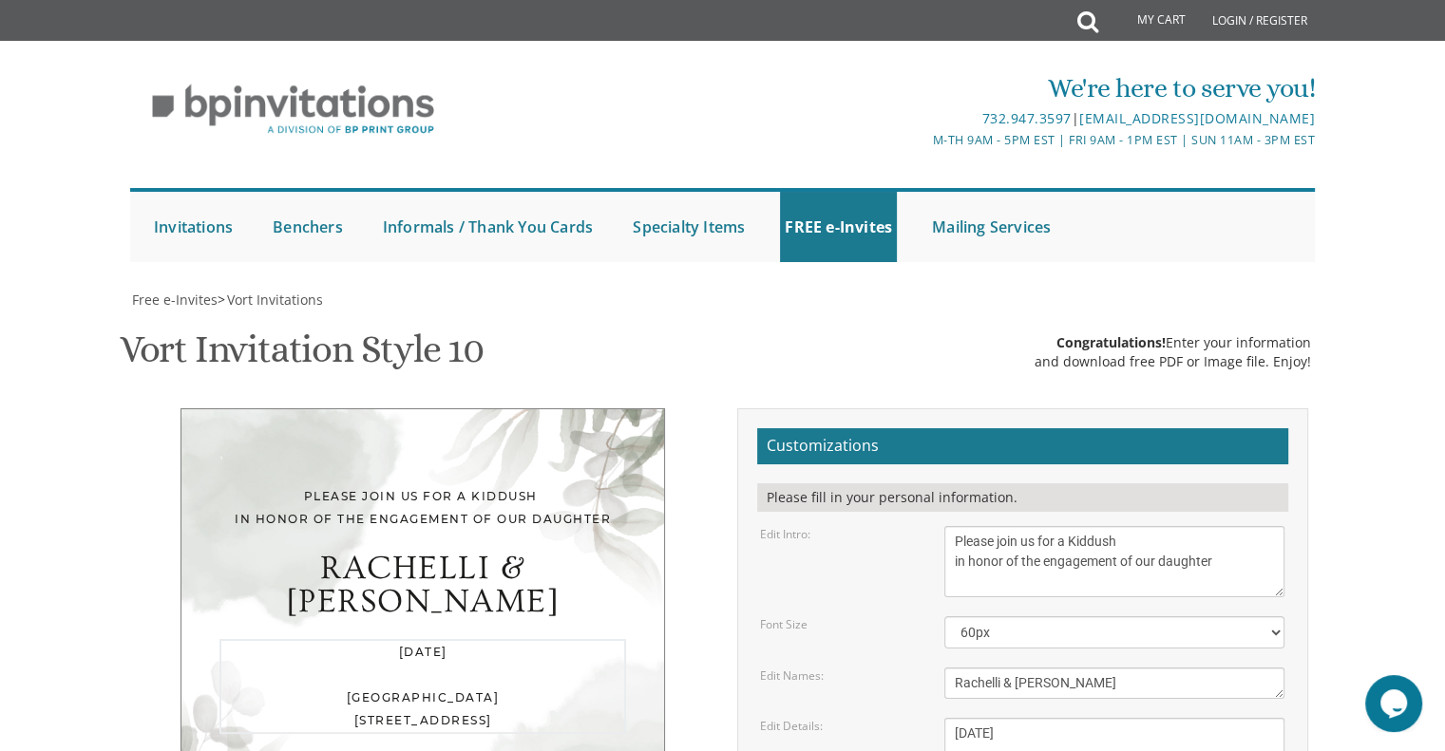
drag, startPoint x: 1139, startPoint y: 508, endPoint x: 910, endPoint y: 495, distance: 229.3
click at [910, 718] on div "Edit Details: [DATE] seven o’clock pm Khal Chassidim [STREET_ADDRESS]" at bounding box center [1022, 763] width 553 height 91
click at [1013, 718] on textarea "[DATE] seven o’clock pm Khal Chassidim [STREET_ADDRESS]" at bounding box center [1114, 763] width 340 height 91
drag, startPoint x: 1144, startPoint y: 566, endPoint x: 956, endPoint y: 560, distance: 188.2
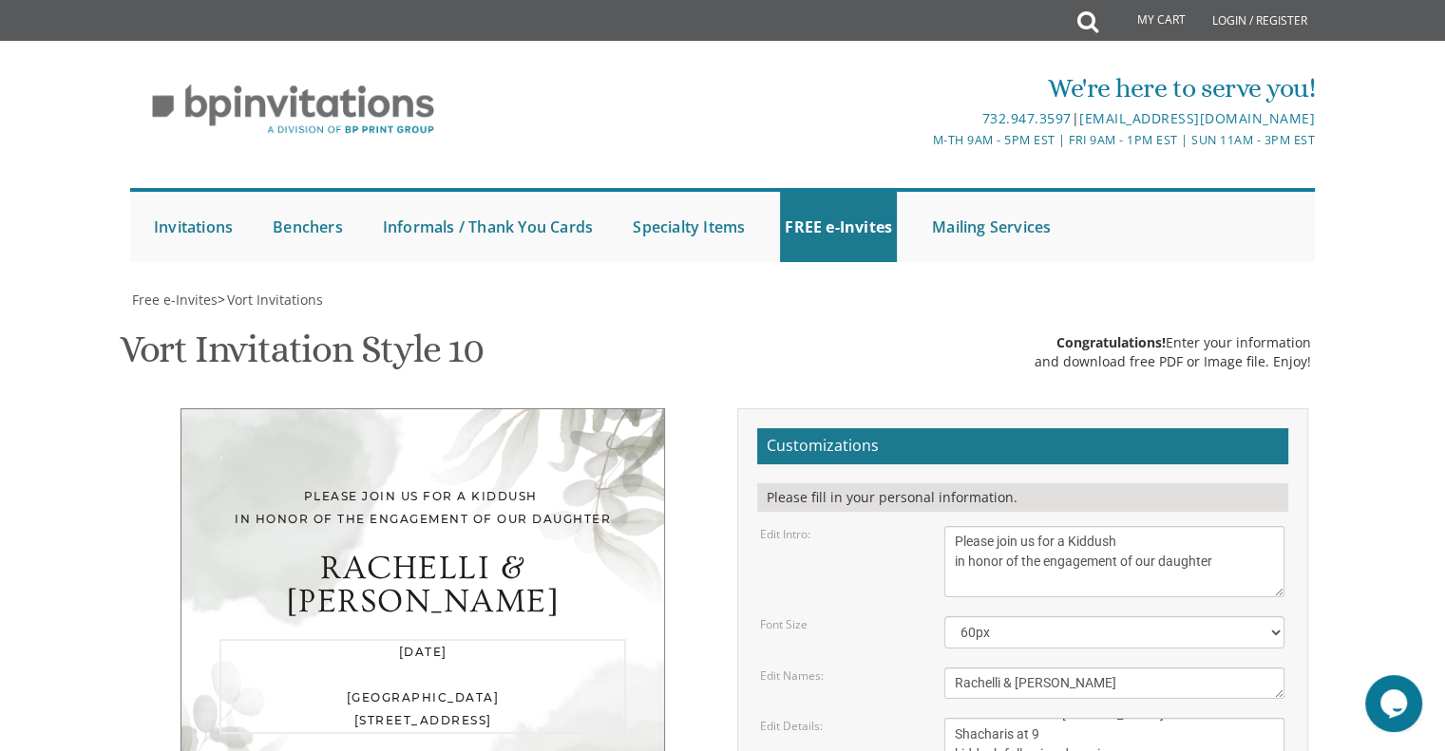
click at [956, 718] on textarea "[DATE] seven o’clock pm Khal Chassidim [STREET_ADDRESS]" at bounding box center [1114, 763] width 340 height 91
type textarea "Shabbos Parshas Bereishis Shacharis at 9 kiddush following davening Ahavas Tora…"
click at [1186, 526] on textarea "With much gratitude to Hashem We would like to invite you to The vort of our de…" at bounding box center [1114, 561] width 340 height 71
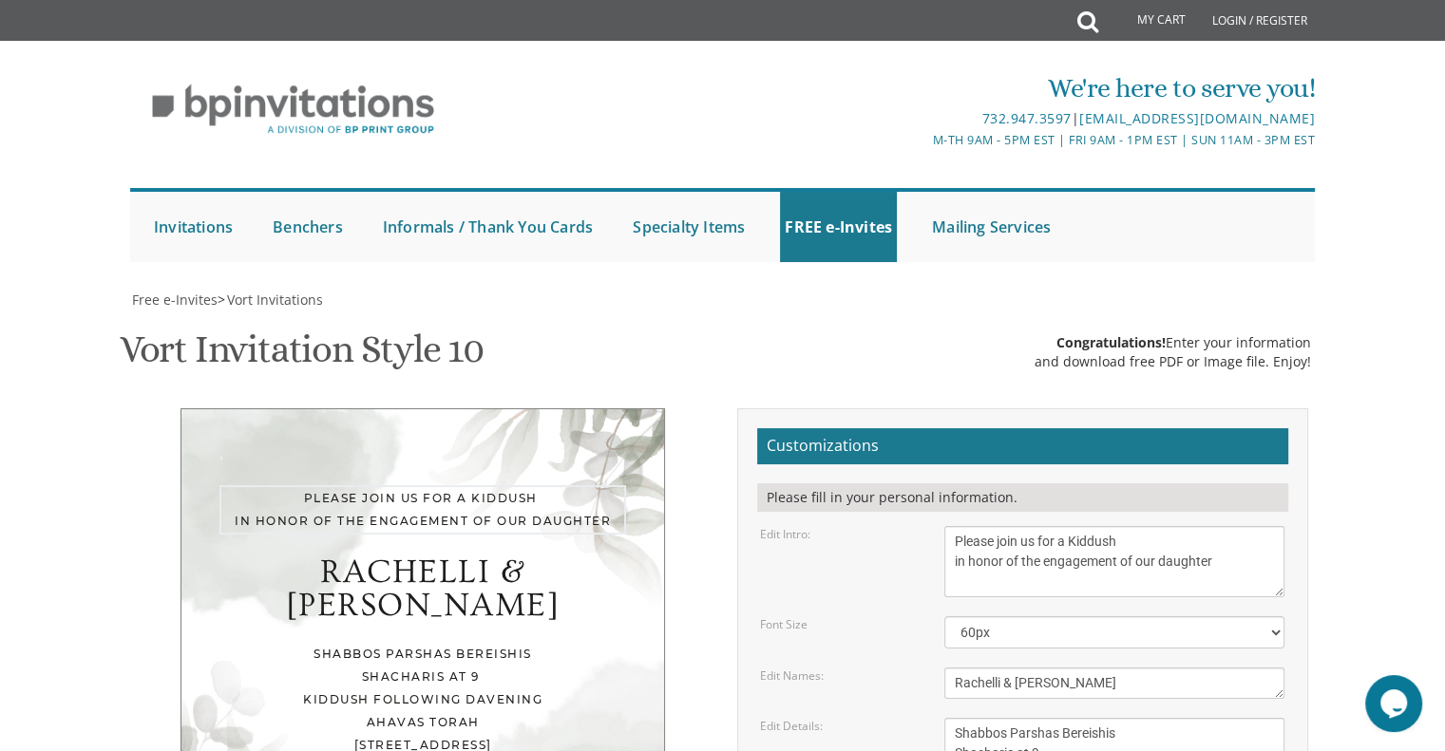
scroll to position [511, 0]
type input "[EMAIL_ADDRESS][DOMAIN_NAME]"
